Goal: Navigation & Orientation: Find specific page/section

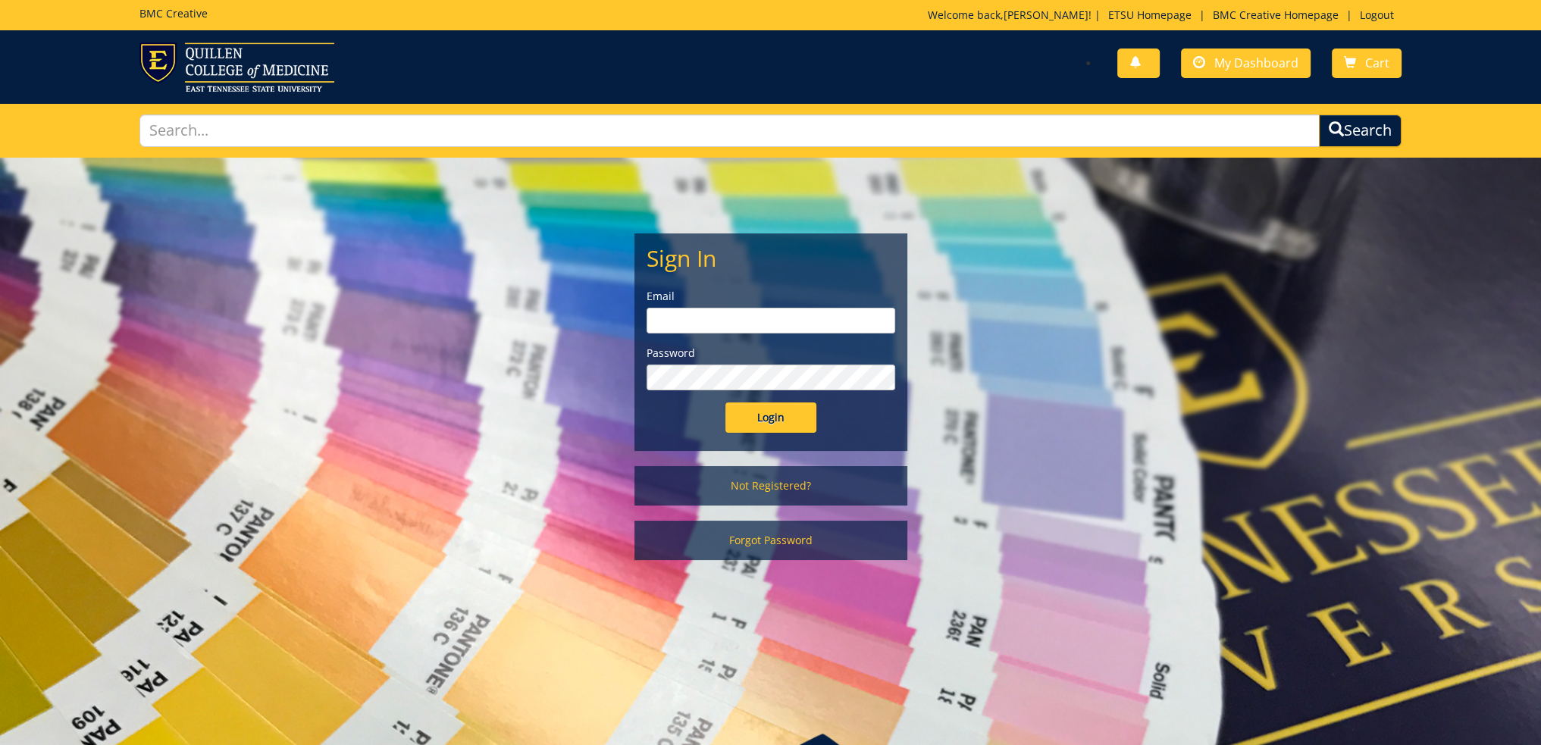
click at [731, 314] on input "email" at bounding box center [771, 321] width 249 height 26
type input "irizarryk@etsu.edu"
click at [726, 403] on input "Login" at bounding box center [771, 418] width 91 height 30
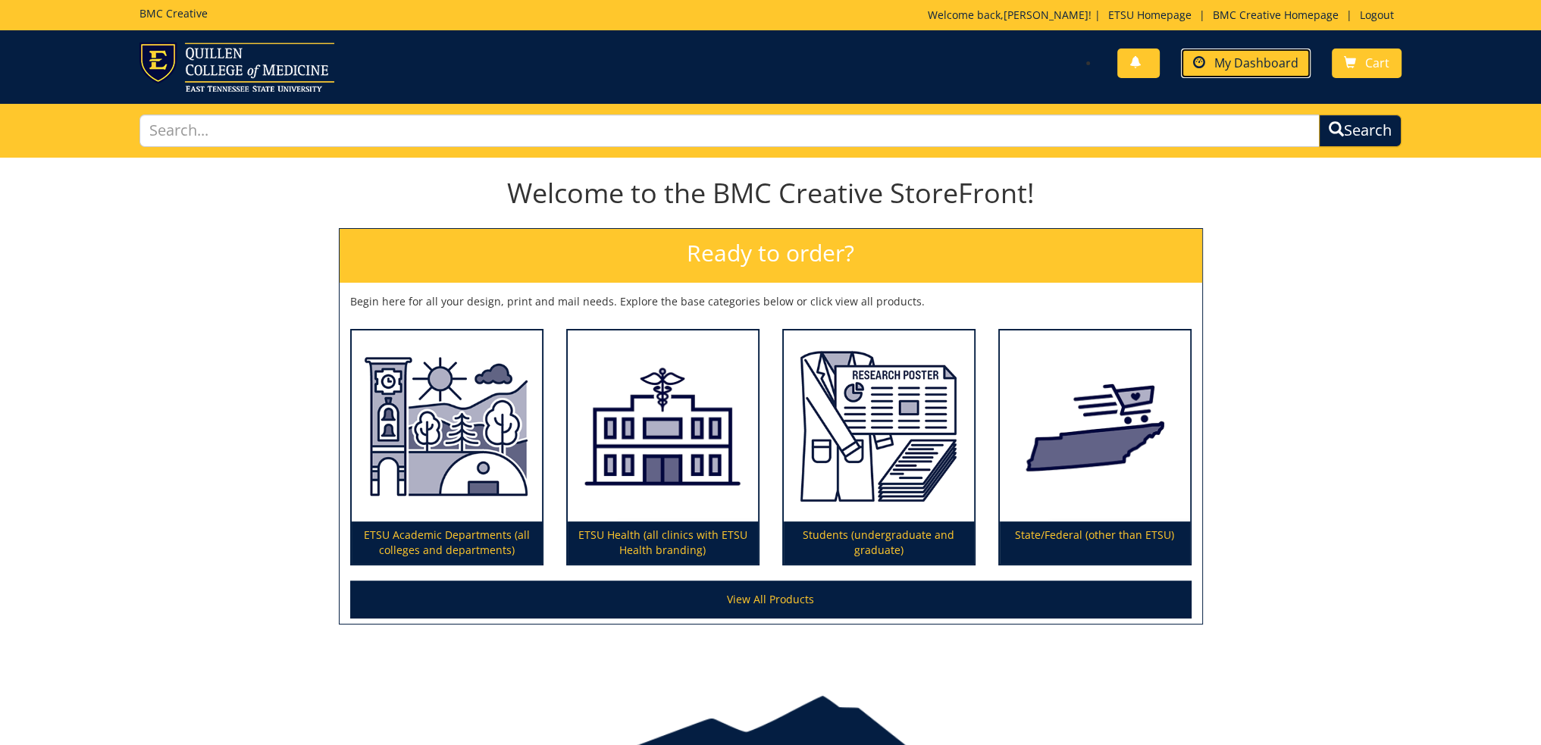
click at [1237, 52] on link "My Dashboard" at bounding box center [1246, 64] width 130 height 30
